Goal: Entertainment & Leisure: Browse casually

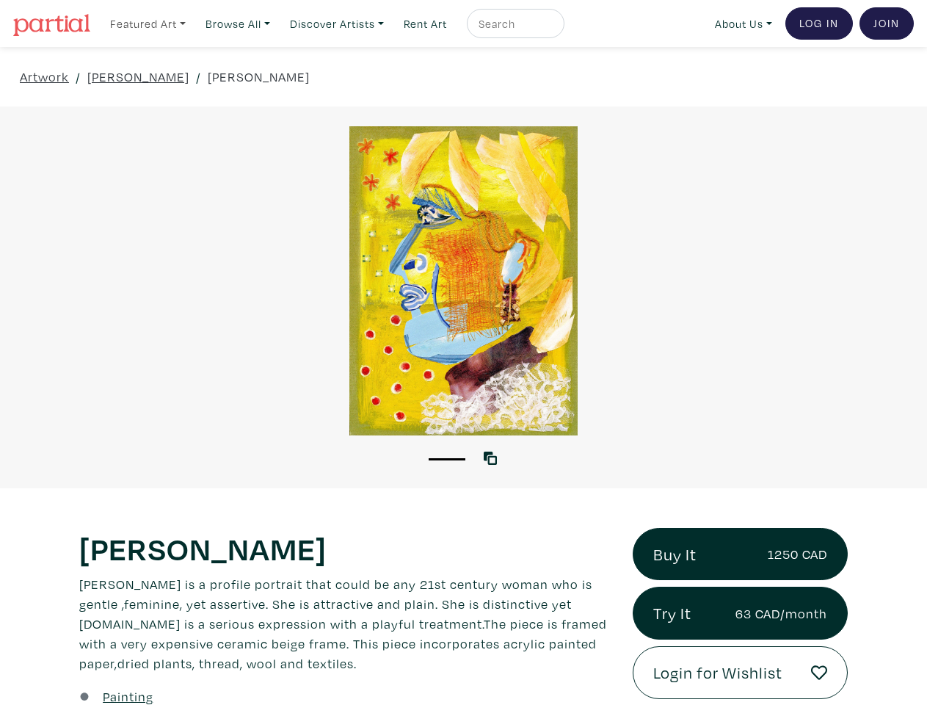
click at [149, 23] on link "Featured Art" at bounding box center [147, 24] width 89 height 30
click at [192, 23] on link "Browse All" at bounding box center [147, 24] width 89 height 30
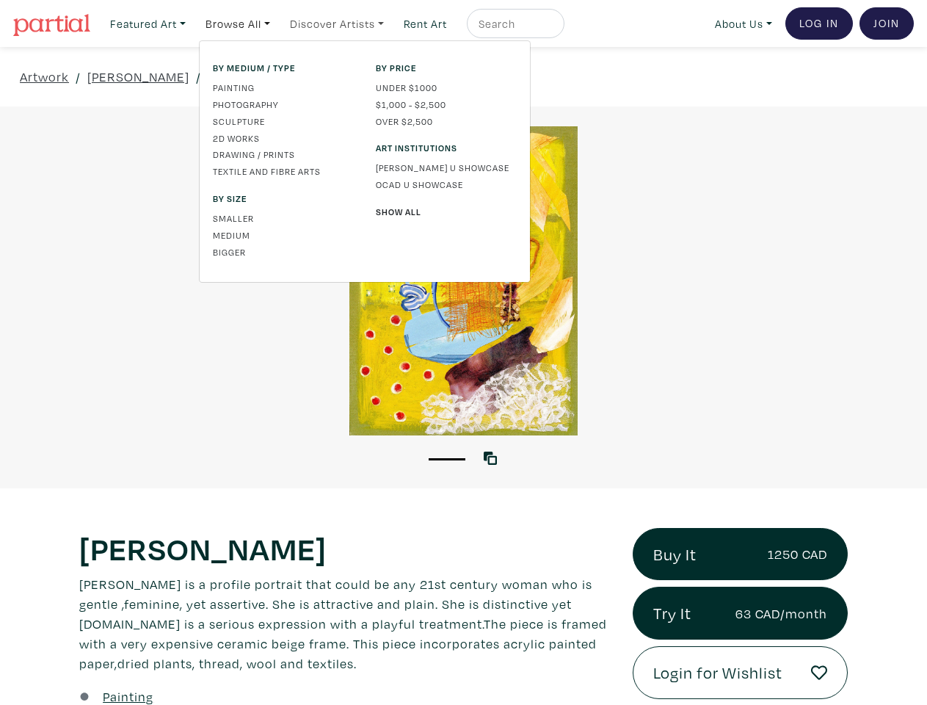
click at [192, 23] on link "Discover Artists" at bounding box center [147, 24] width 89 height 30
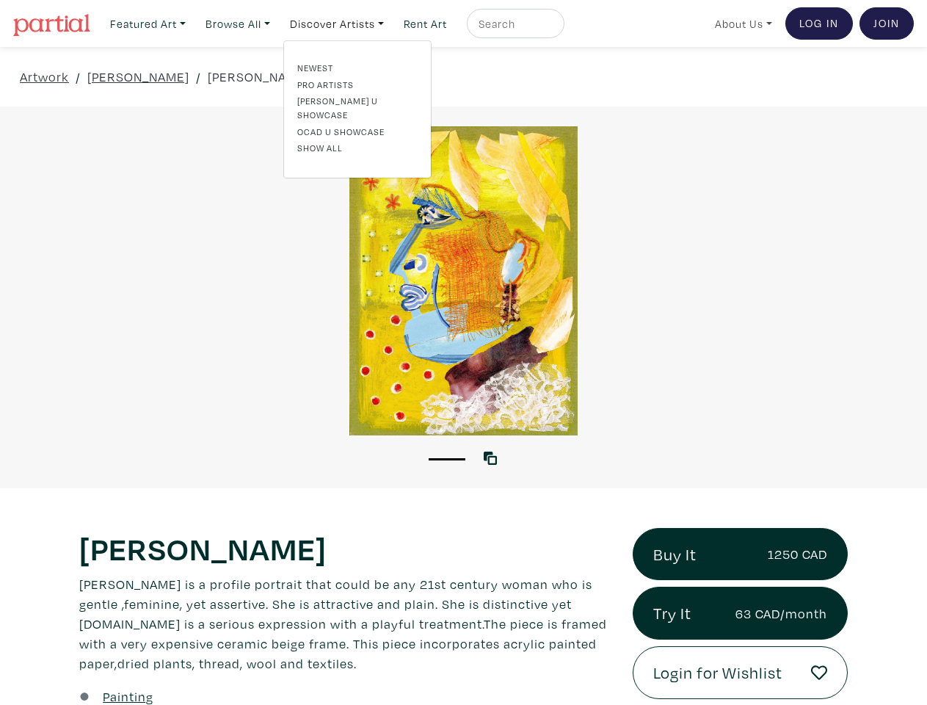
click at [741, 23] on link "About Us" at bounding box center [743, 24] width 70 height 30
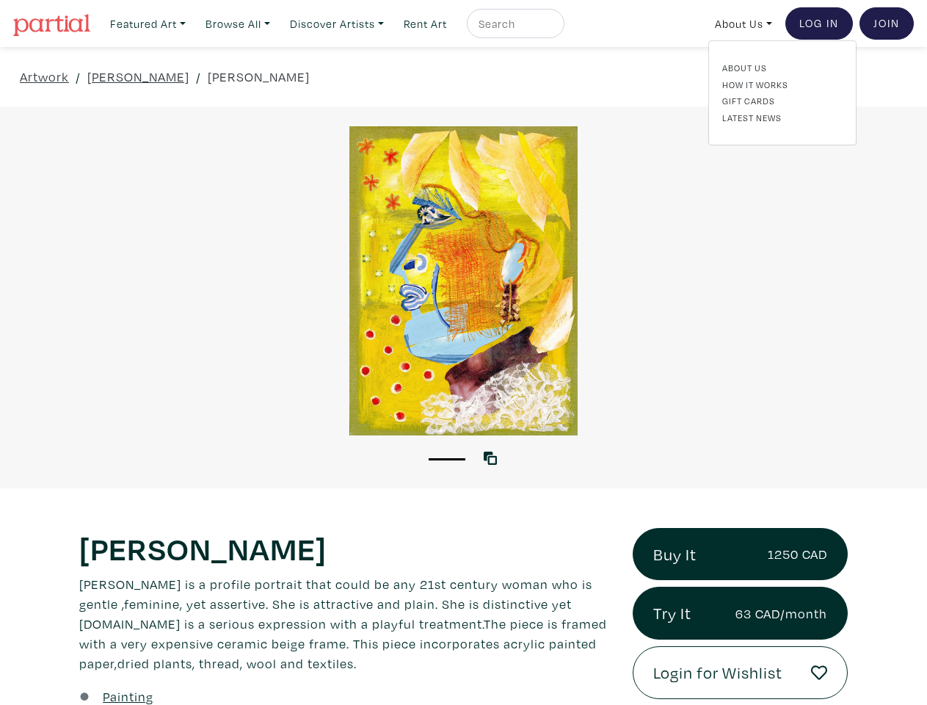
click at [447, 458] on button "1" at bounding box center [447, 459] width 37 height 2
click at [493, 457] on icon at bounding box center [490, 457] width 13 height 13
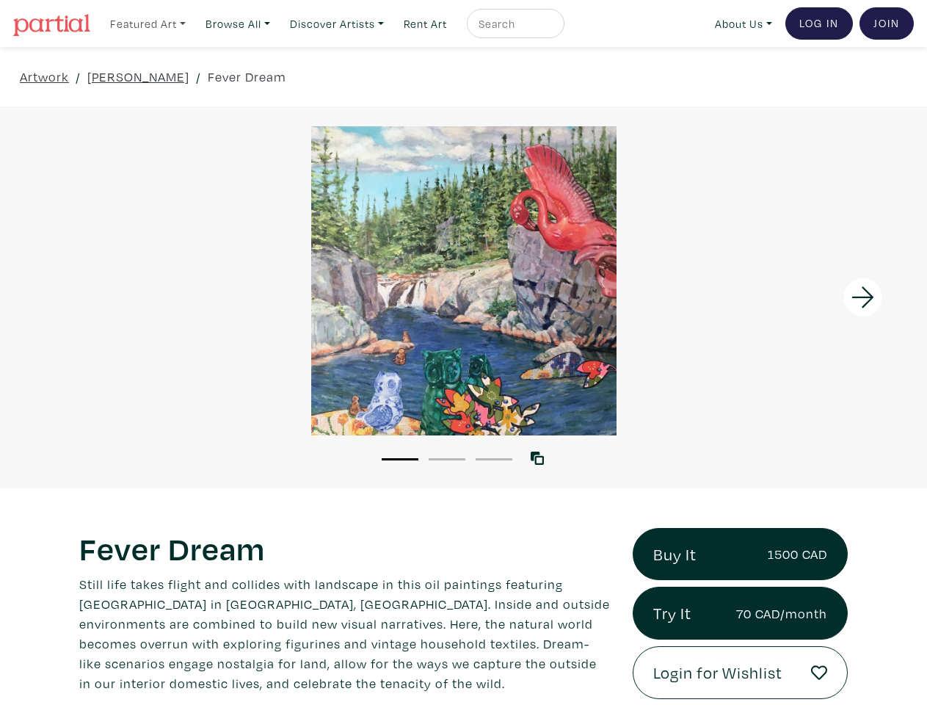
click at [149, 23] on link "Featured Art" at bounding box center [147, 24] width 89 height 30
click at [192, 23] on link "Browse All" at bounding box center [147, 24] width 89 height 30
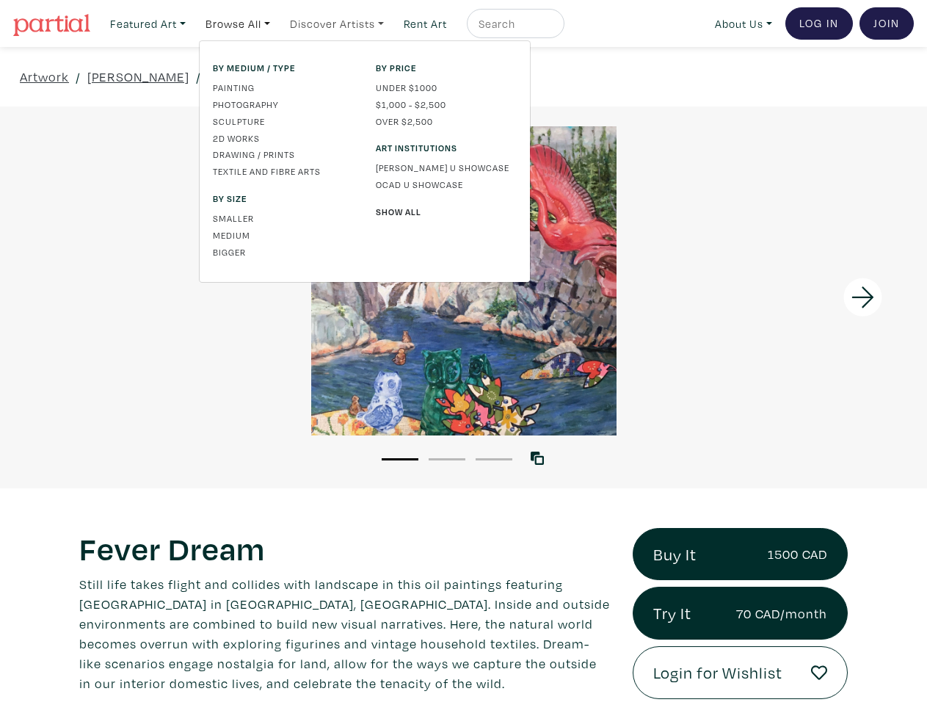
click at [192, 23] on link "Discover Artists" at bounding box center [147, 24] width 89 height 30
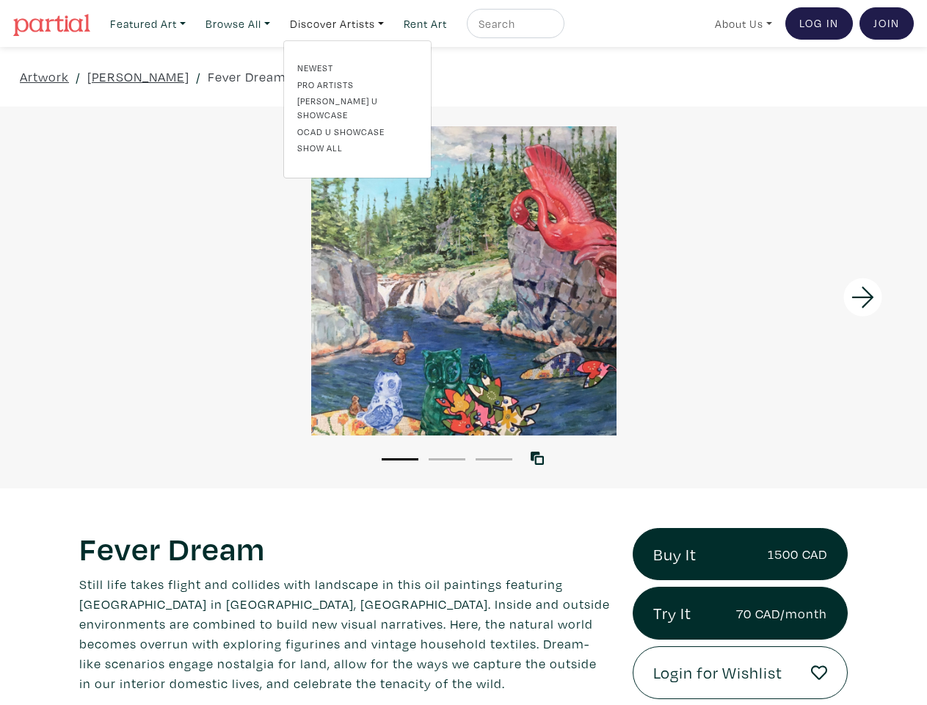
click at [741, 23] on link "About Us" at bounding box center [743, 24] width 70 height 30
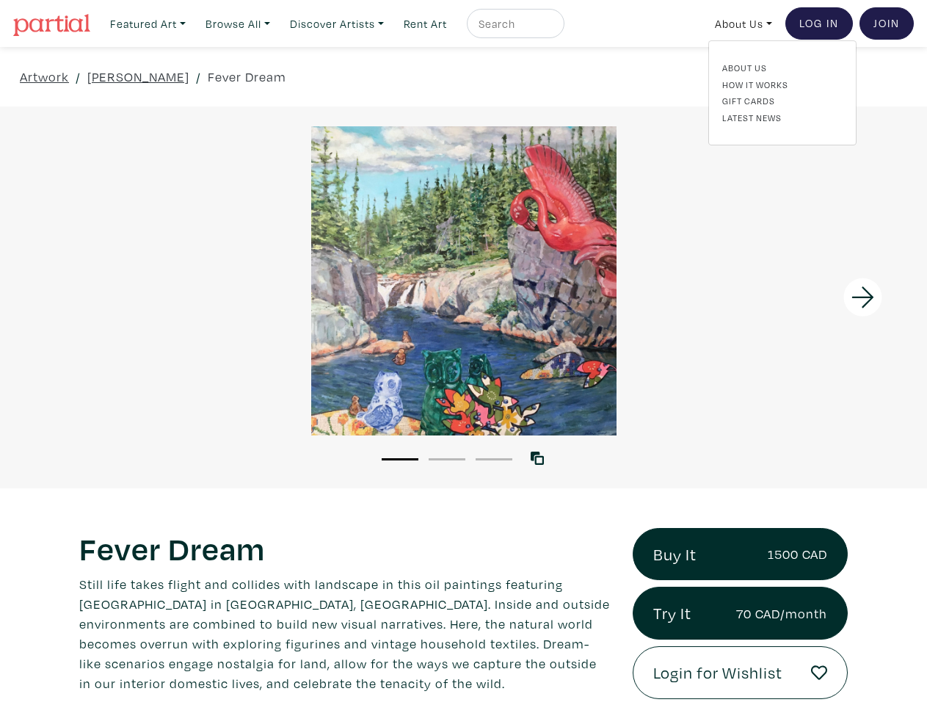
click at [811, 297] on div at bounding box center [811, 297] width 232 height 382
click at [400, 458] on button "1" at bounding box center [400, 459] width 37 height 2
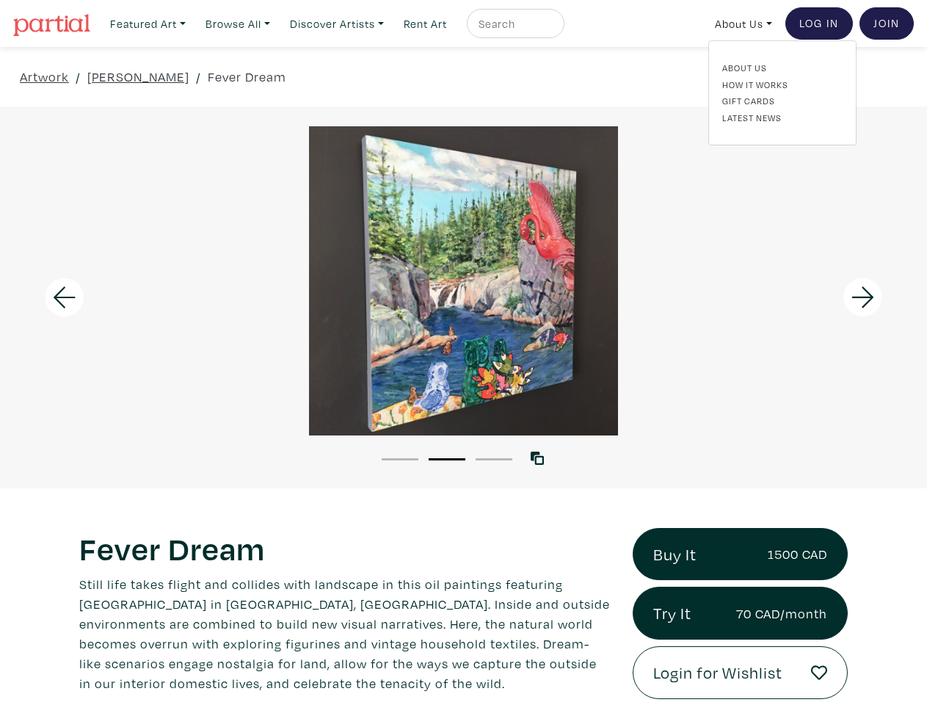
click at [447, 458] on button "2" at bounding box center [447, 459] width 37 height 2
click at [494, 458] on button "3" at bounding box center [494, 459] width 37 height 2
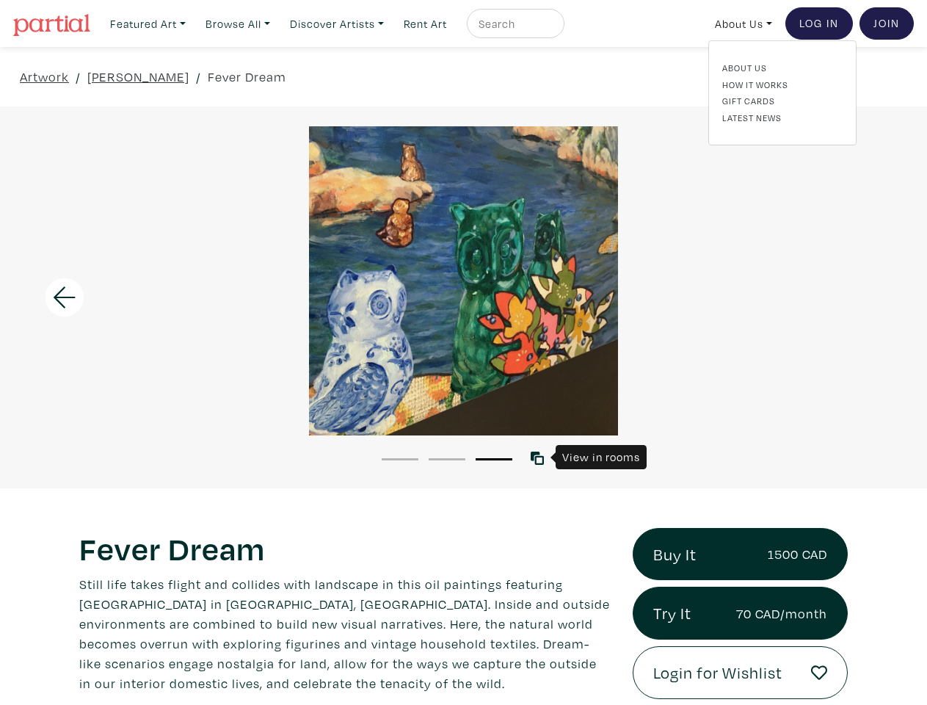
click at [540, 457] on icon at bounding box center [537, 457] width 13 height 13
